Goal: Transaction & Acquisition: Book appointment/travel/reservation

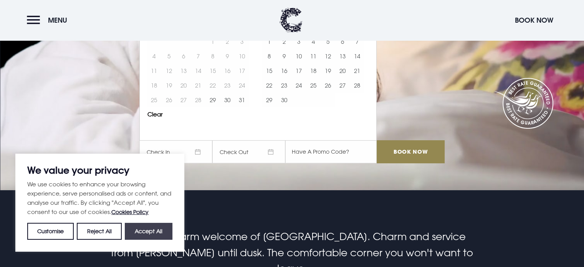
click at [140, 232] on button "Accept All" at bounding box center [149, 231] width 48 height 17
checkbox input "true"
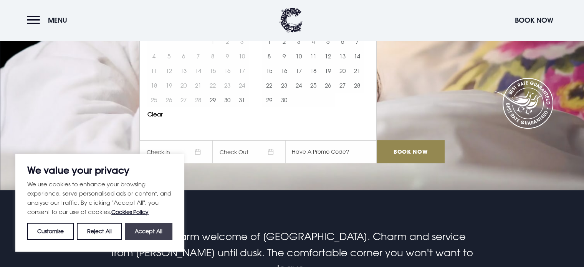
checkbox input "true"
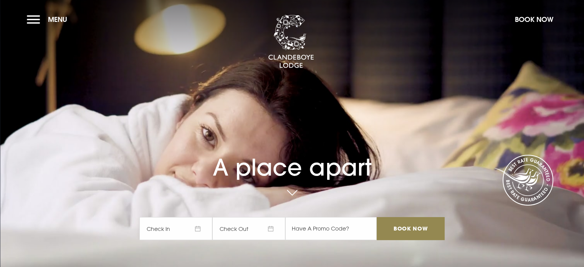
click at [197, 230] on span "Check In" at bounding box center [175, 228] width 73 height 23
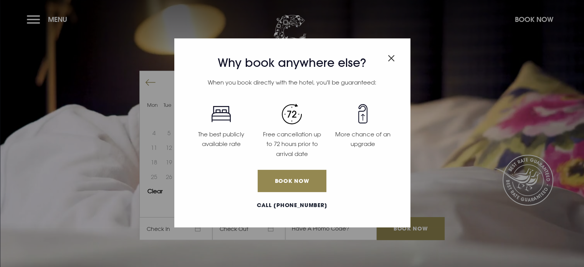
click at [392, 58] on img "Close modal" at bounding box center [391, 58] width 7 height 7
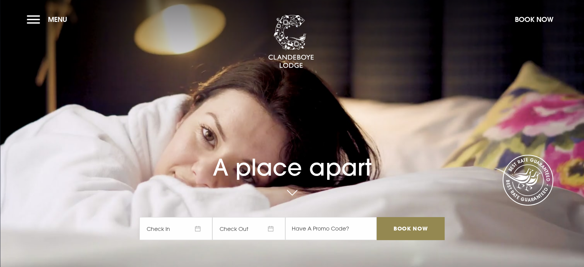
click at [200, 229] on span "Check In" at bounding box center [175, 228] width 73 height 23
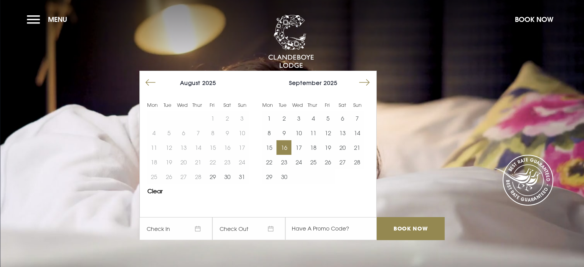
click at [283, 145] on button "16" at bounding box center [283, 147] width 15 height 15
click at [301, 147] on button "17" at bounding box center [298, 147] width 15 height 15
click at [405, 232] on input "Book Now" at bounding box center [410, 228] width 68 height 23
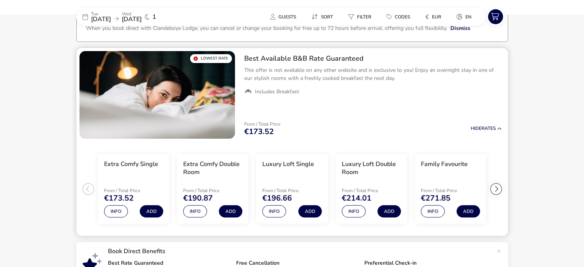
scroll to position [62, 0]
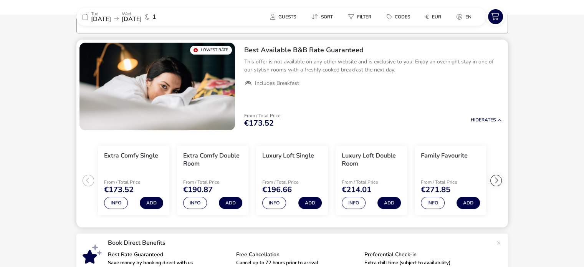
click at [259, 47] on h2 "Best Available B&B Rate Guaranteed" at bounding box center [372, 50] width 257 height 9
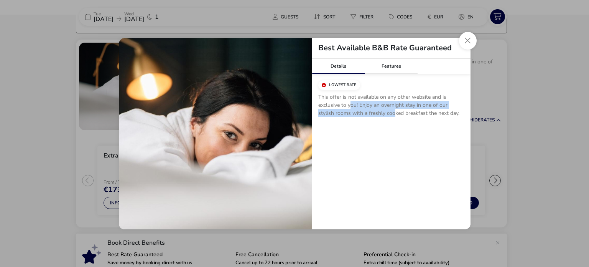
drag, startPoint x: 350, startPoint y: 104, endPoint x: 378, endPoint y: 111, distance: 28.4
click at [378, 111] on p "This offer is not available on any other website and is exclusive to you! Enjoy…" at bounding box center [391, 106] width 146 height 27
click at [369, 99] on p "This offer is not available on any other website and is exclusive to you! Enjoy…" at bounding box center [391, 106] width 146 height 27
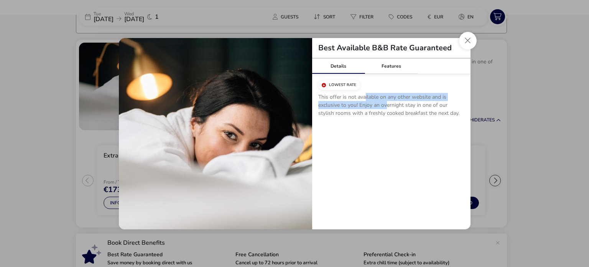
drag, startPoint x: 365, startPoint y: 98, endPoint x: 387, endPoint y: 109, distance: 24.7
click at [387, 109] on p "This offer is not available on any other website and is exclusive to you! Enjoy…" at bounding box center [391, 106] width 146 height 27
drag, startPoint x: 404, startPoint y: 111, endPoint x: 364, endPoint y: 98, distance: 42.0
click at [364, 98] on p "This offer is not available on any other website and is exclusive to you! Enjoy…" at bounding box center [391, 106] width 146 height 27
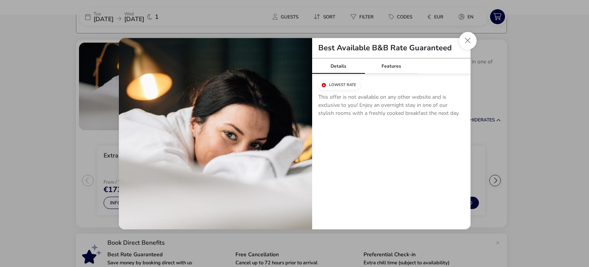
click at [363, 97] on p "This offer is not available on any other website and is exclusive to you! Enjoy…" at bounding box center [391, 106] width 146 height 27
click at [390, 69] on link "Features" at bounding box center [391, 65] width 53 height 15
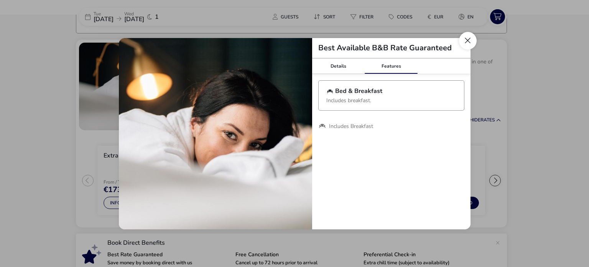
click at [467, 37] on button "Close modal" at bounding box center [468, 41] width 18 height 18
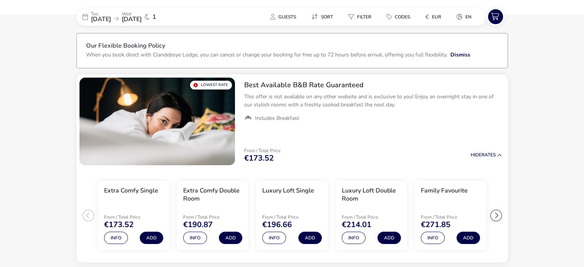
scroll to position [24, 0]
